Goal: Find specific page/section: Find specific page/section

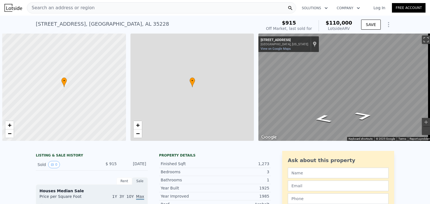
scroll to position [0, 2]
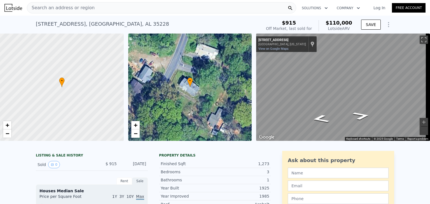
click at [115, 9] on div "Search an address or region" at bounding box center [161, 7] width 269 height 11
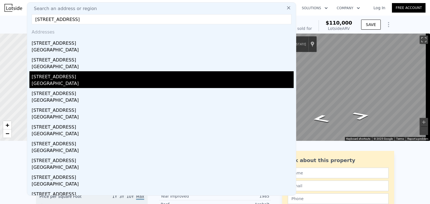
scroll to position [0, 0]
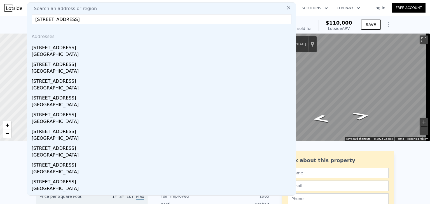
paste input "2525 36th Ave North Birmingham, AL 35207"
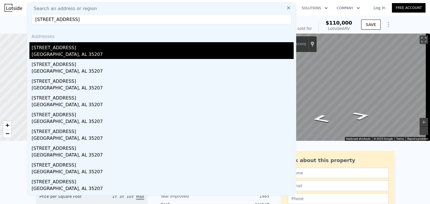
type input "2525 36th Ave North Birmingham, AL 35207"
click at [92, 52] on div "Birmingham, AL 35207" at bounding box center [163, 55] width 262 height 8
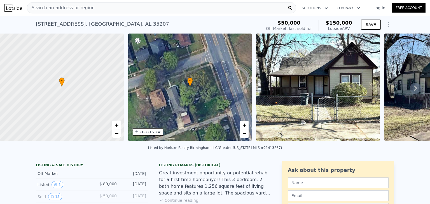
click at [62, 10] on span "Search an address or region" at bounding box center [60, 7] width 67 height 7
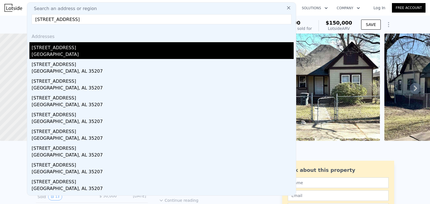
type input "2820 51st Ave N, Birmingham, AL 35207"
click at [63, 58] on div "Jefferson County, AL 35207" at bounding box center [163, 55] width 262 height 8
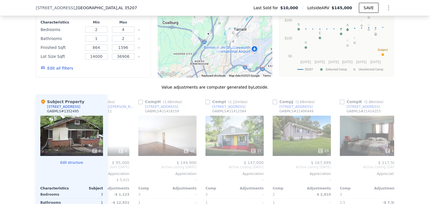
scroll to position [0, 533]
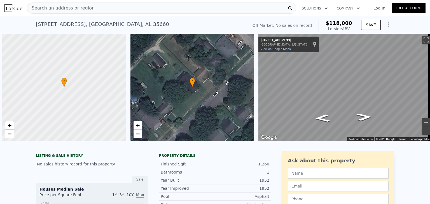
scroll to position [0, 2]
